Goal: Use online tool/utility: Utilize a website feature to perform a specific function

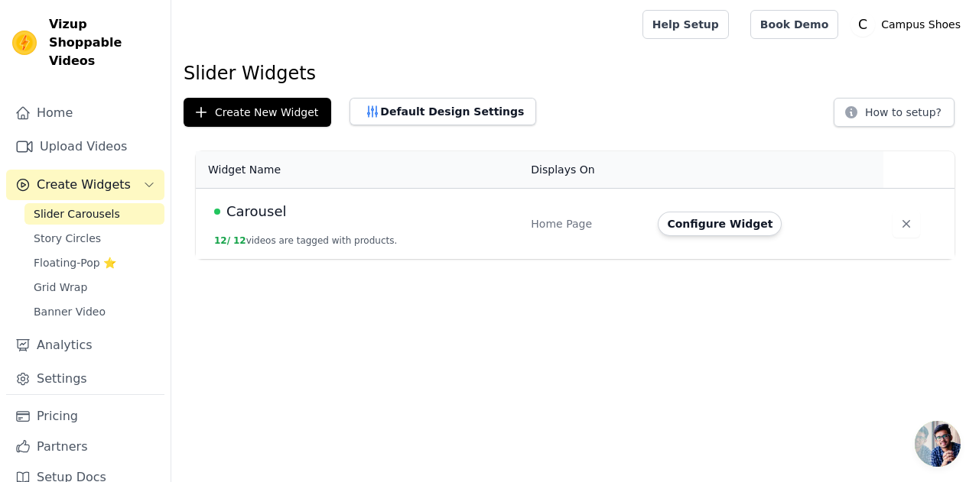
click at [261, 209] on span "Carousel" at bounding box center [256, 211] width 60 height 21
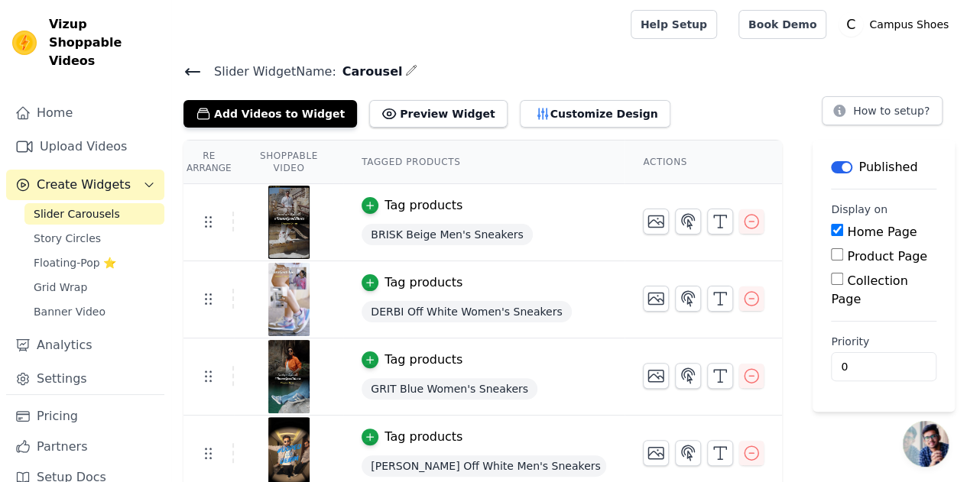
click at [831, 167] on button "Label" at bounding box center [841, 167] width 21 height 12
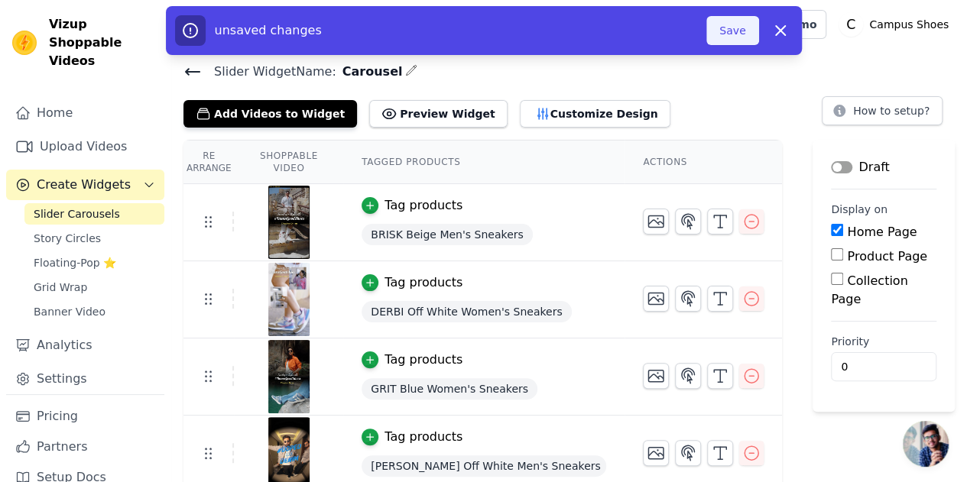
click at [734, 34] on button "Save" at bounding box center [732, 30] width 52 height 29
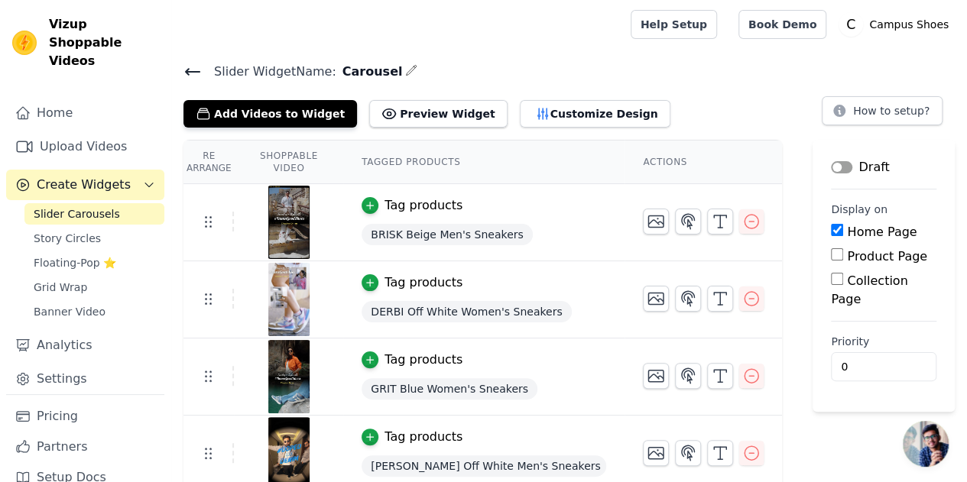
click at [831, 165] on button "Label" at bounding box center [841, 167] width 21 height 12
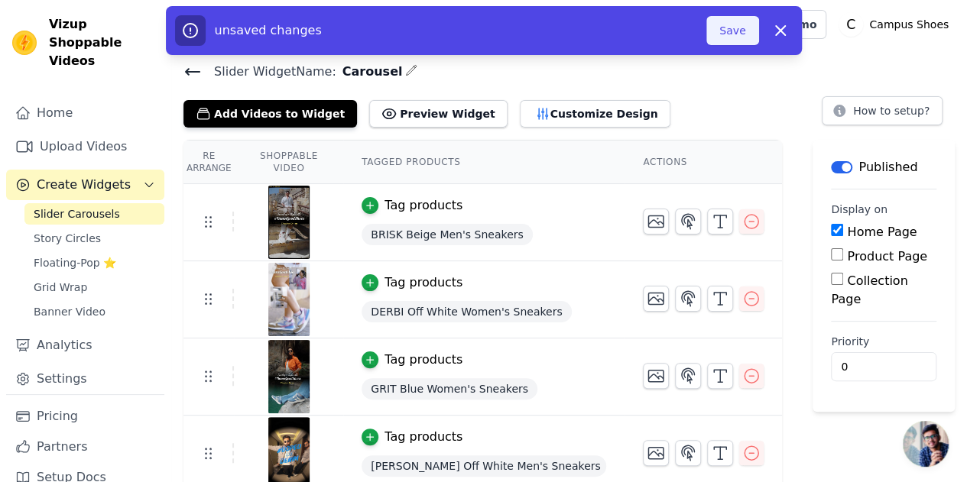
click at [736, 34] on button "Save" at bounding box center [732, 30] width 52 height 29
